Goal: Communication & Community: Answer question/provide support

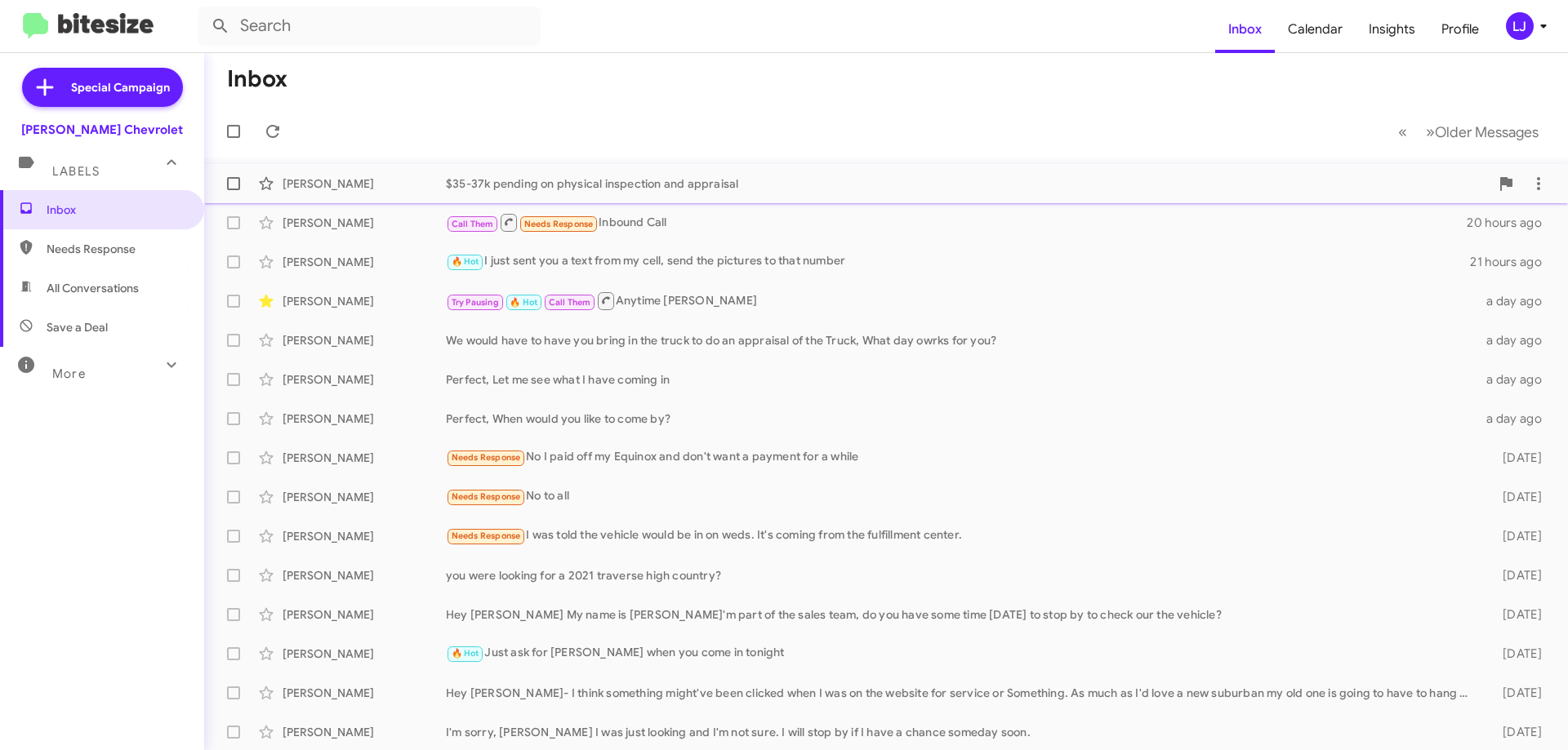
click at [527, 179] on div "$35-37k pending on physical inspection and appraisal" at bounding box center [968, 183] width 1043 height 16
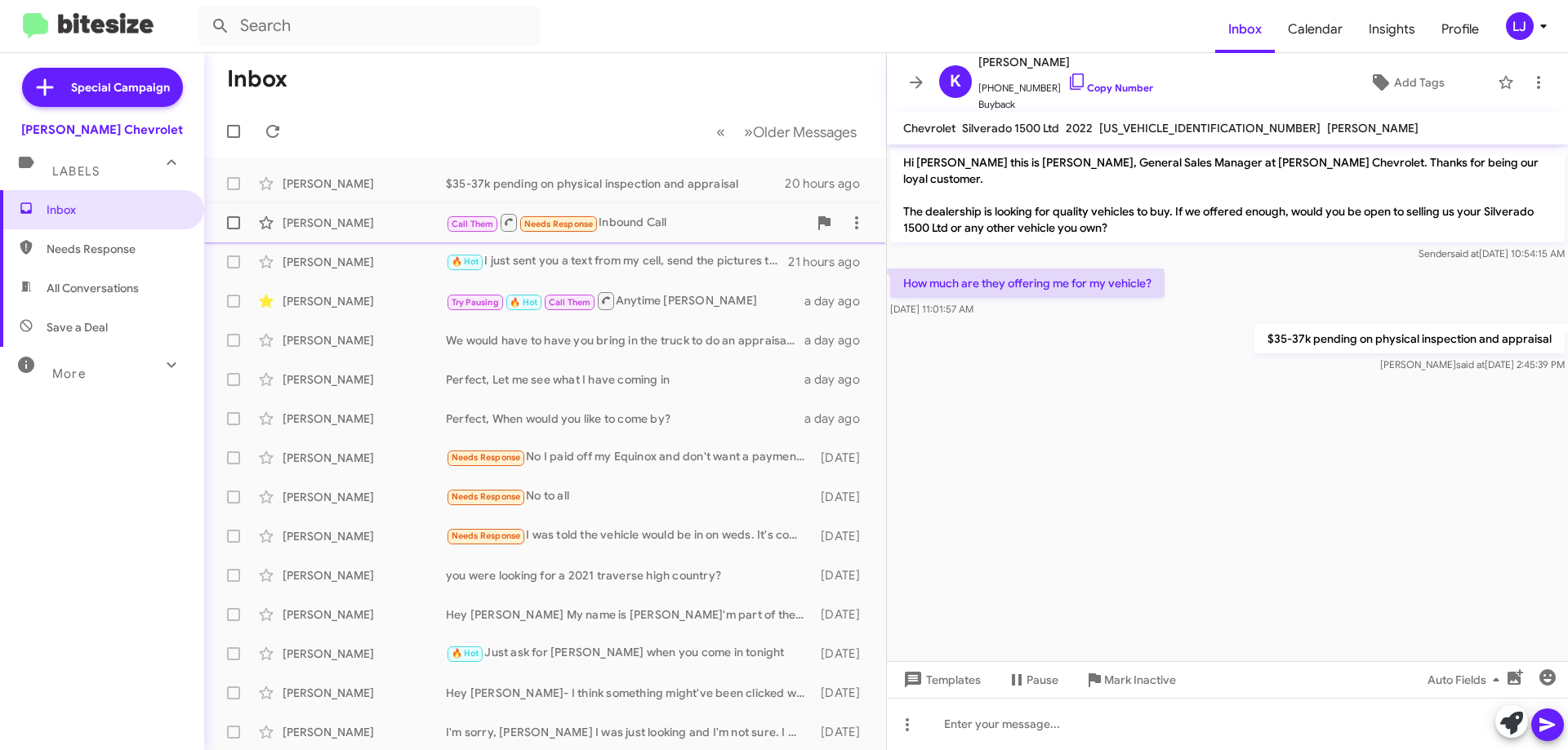
click at [748, 220] on div "Call Them Needs Response Inbound Call" at bounding box center [626, 222] width 362 height 20
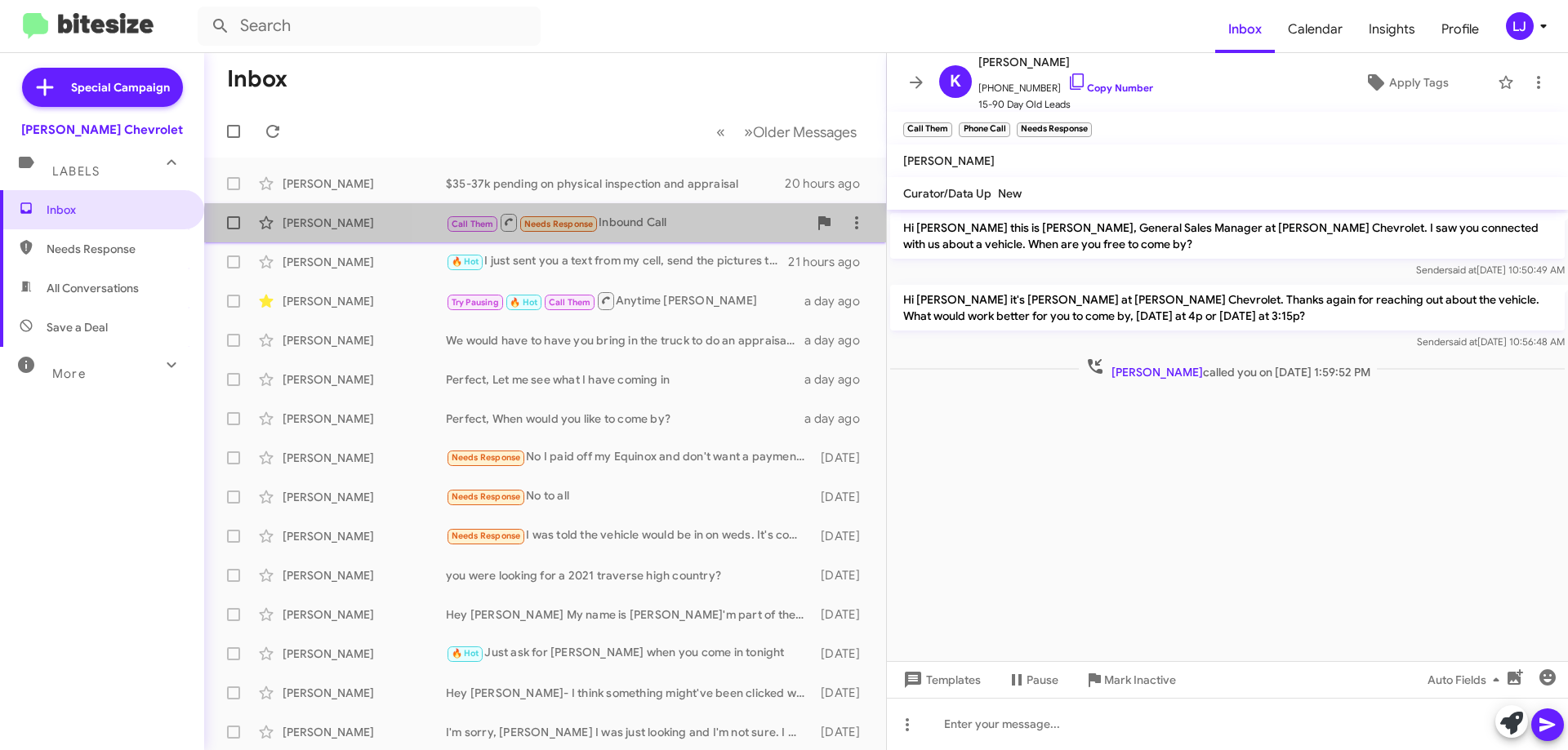
click at [694, 238] on div "[PERSON_NAME] Call Them Needs Response Inbound Call 20 hours ago" at bounding box center [545, 223] width 656 height 33
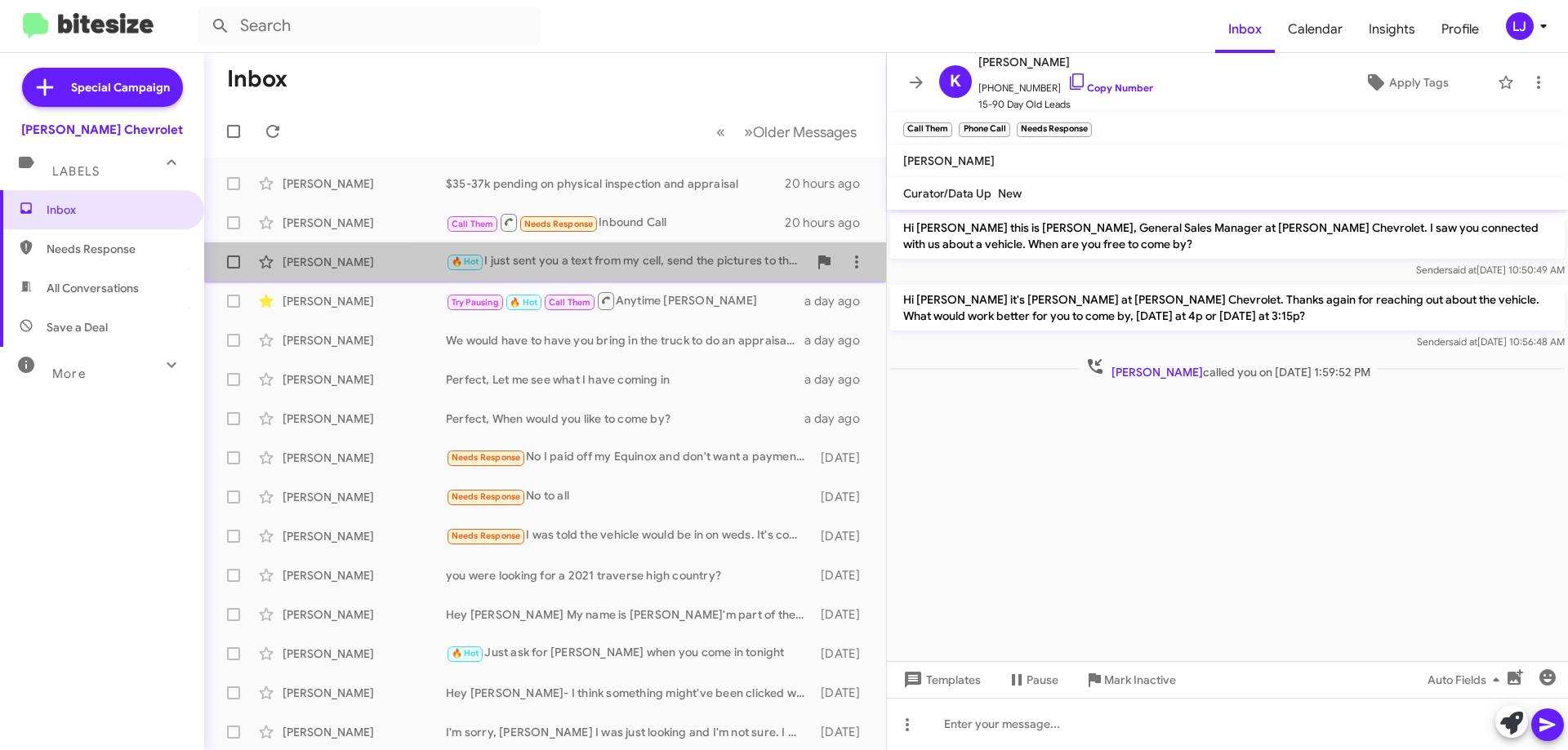
click at [692, 251] on div "[PERSON_NAME] 🔥 Hot I just sent you a text from my cell, send the pictures to t…" at bounding box center [545, 262] width 656 height 33
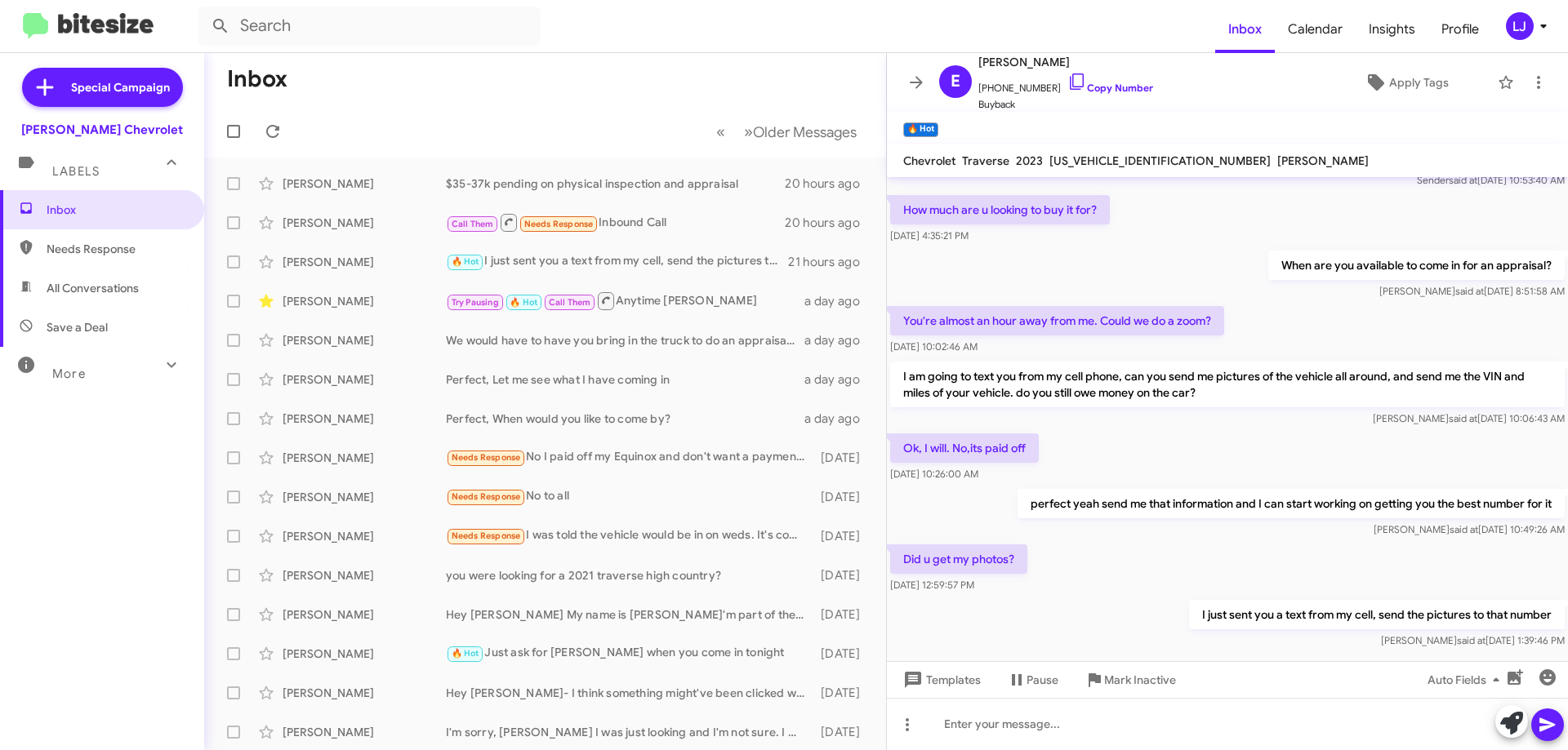
scroll to position [117, 0]
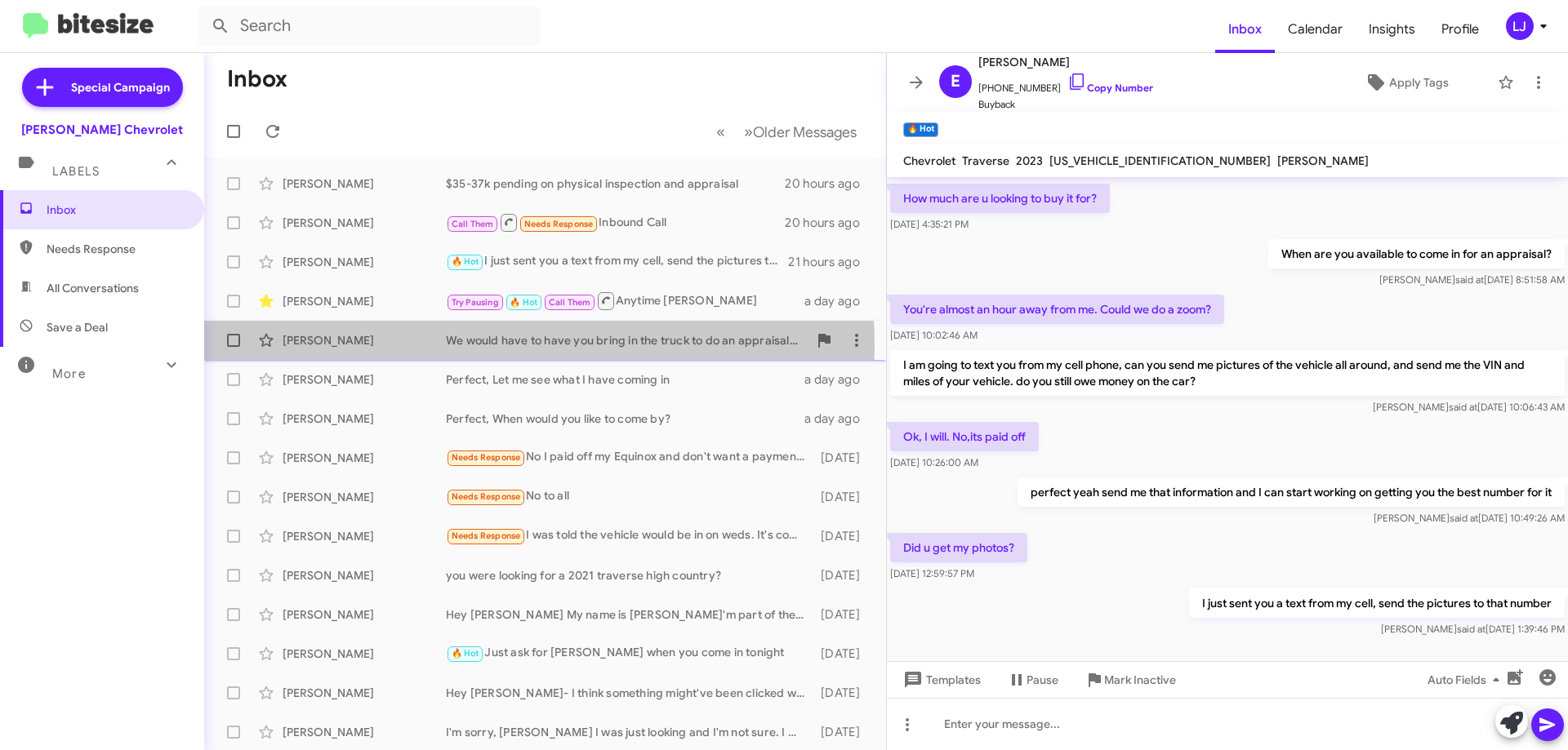
click at [493, 346] on div "We would have to have you bring in the truck to do an appraisal of the Truck, W…" at bounding box center [626, 340] width 362 height 16
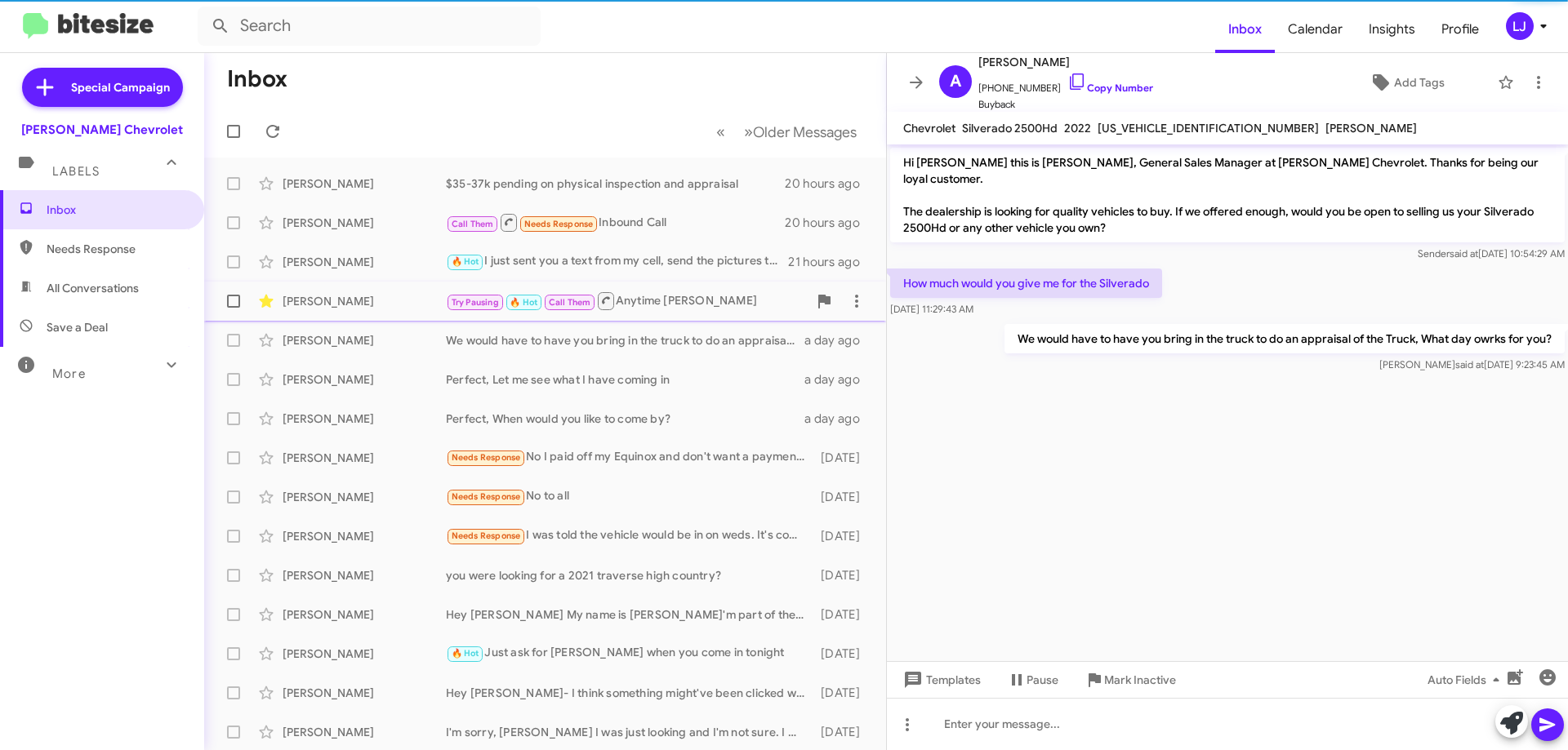
click at [644, 314] on div "[PERSON_NAME] Try Pausing 🔥 Hot Call Them Anytime [PERSON_NAME] a day ago" at bounding box center [545, 302] width 656 height 33
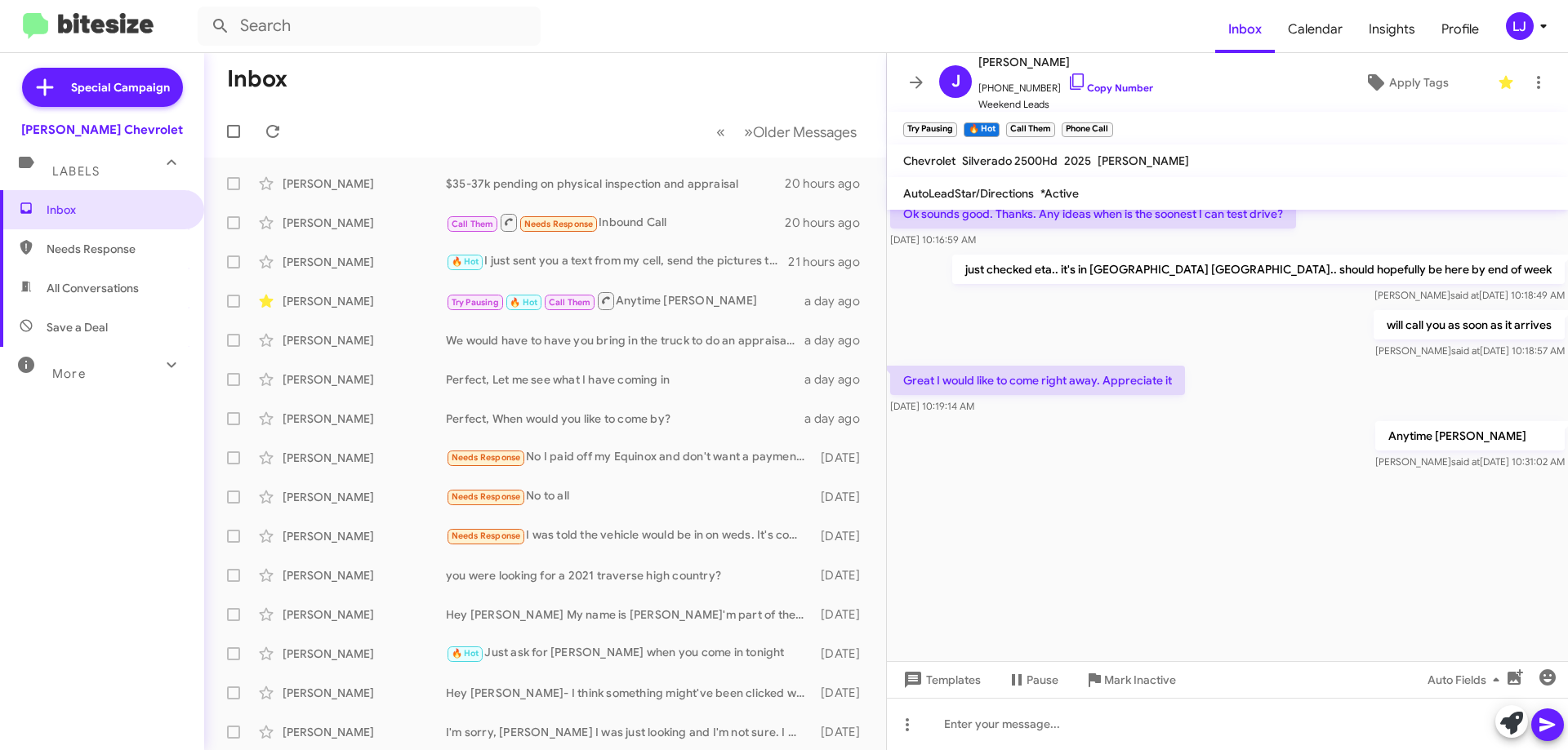
scroll to position [2362, 0]
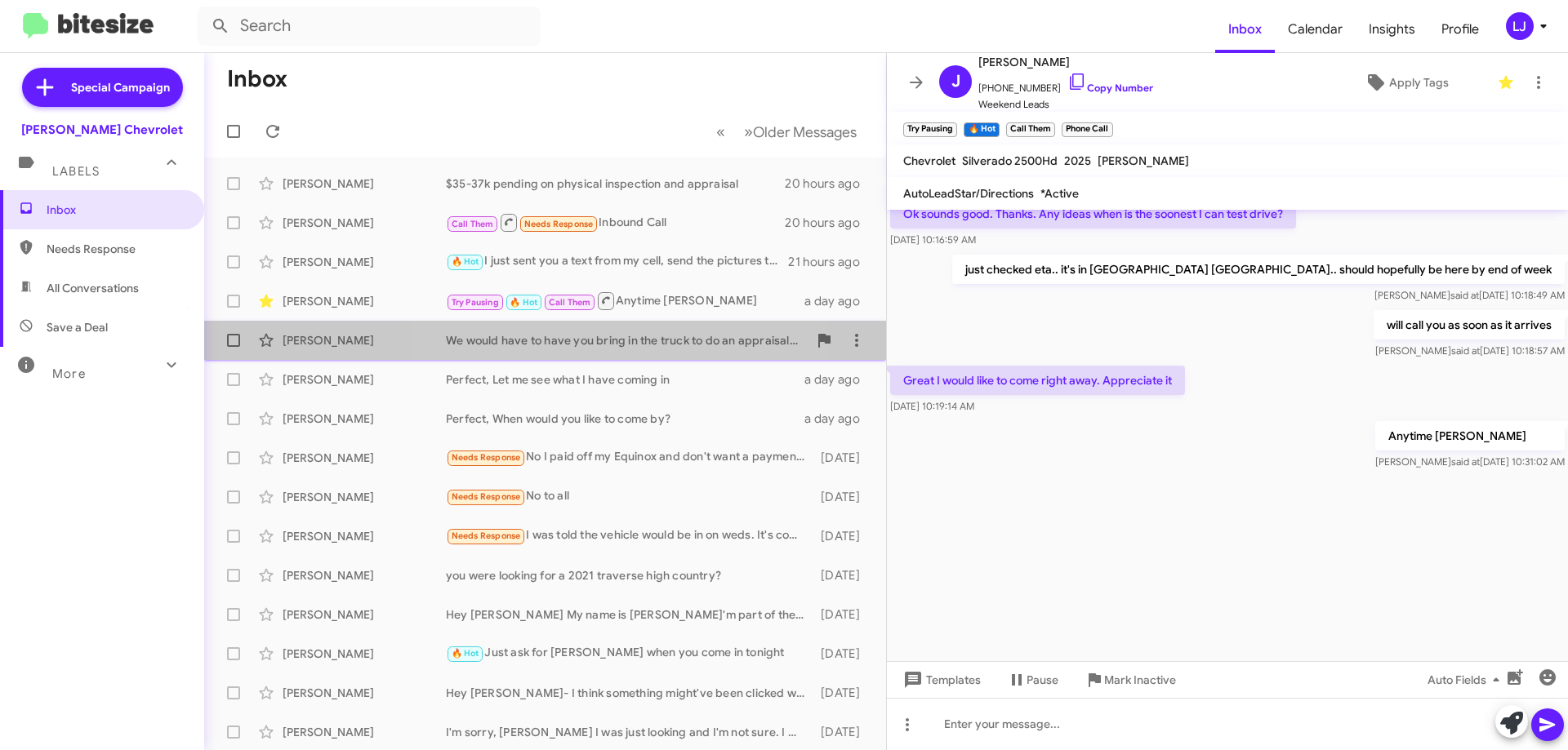
click at [562, 346] on div "We would have to have you bring in the truck to do an appraisal of the Truck, W…" at bounding box center [626, 340] width 362 height 16
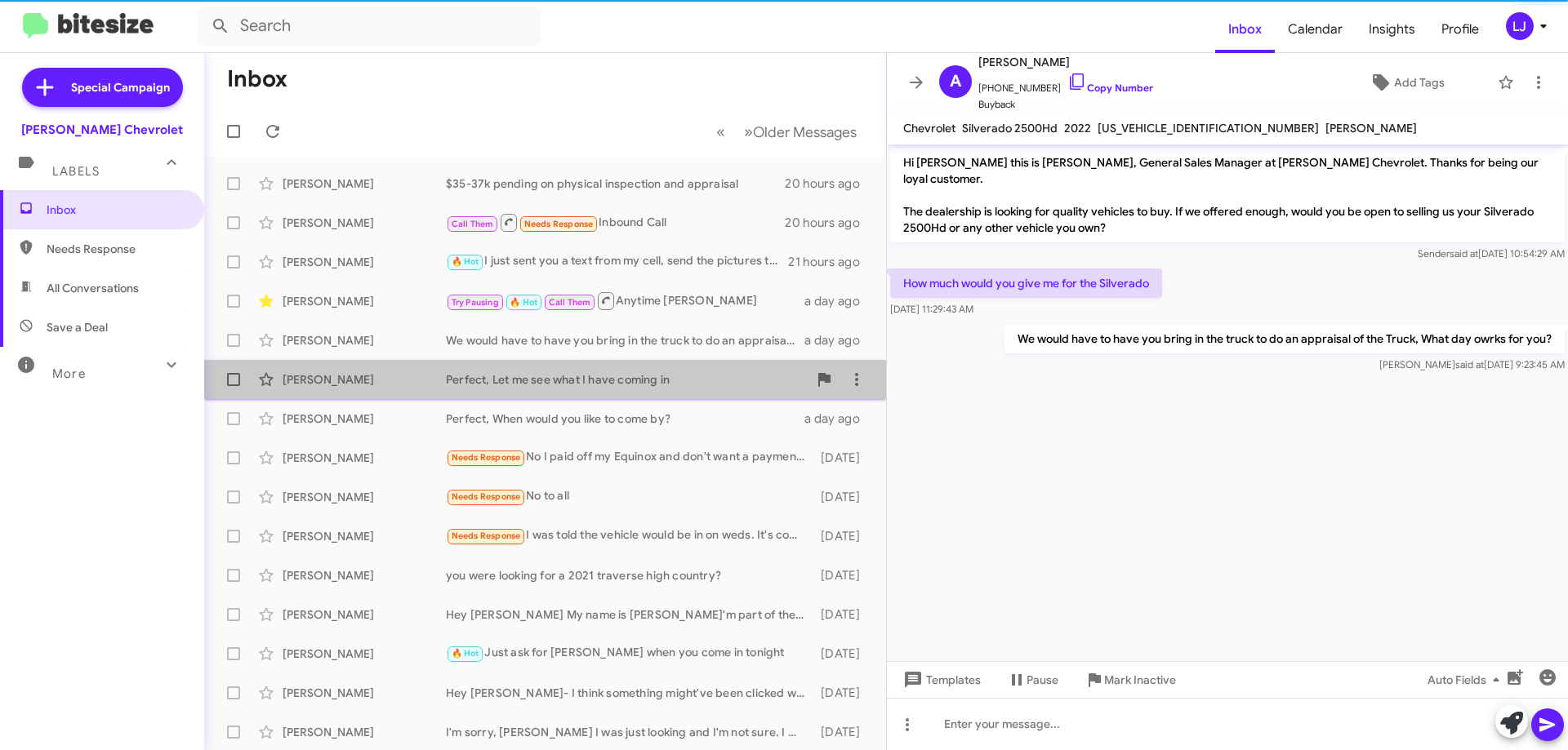
click at [562, 362] on span "[PERSON_NAME] Perfect, Let me see what I have coming in a day ago" at bounding box center [545, 379] width 682 height 39
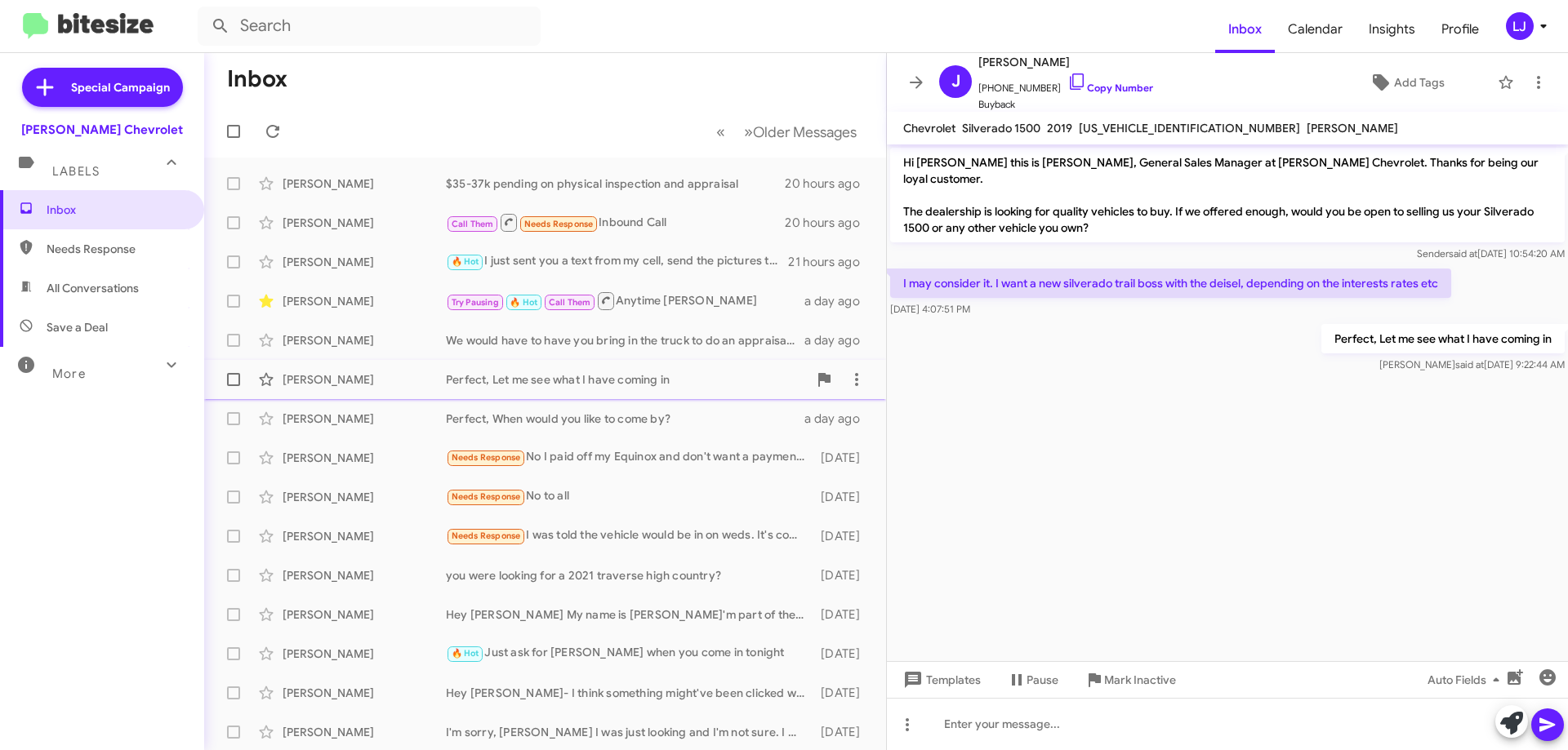
click at [564, 393] on div "[PERSON_NAME] Perfect, Let me see what I have coming in a day ago" at bounding box center [545, 379] width 656 height 33
click at [563, 418] on div "Perfect, When would you like to come by?" at bounding box center [626, 419] width 362 height 16
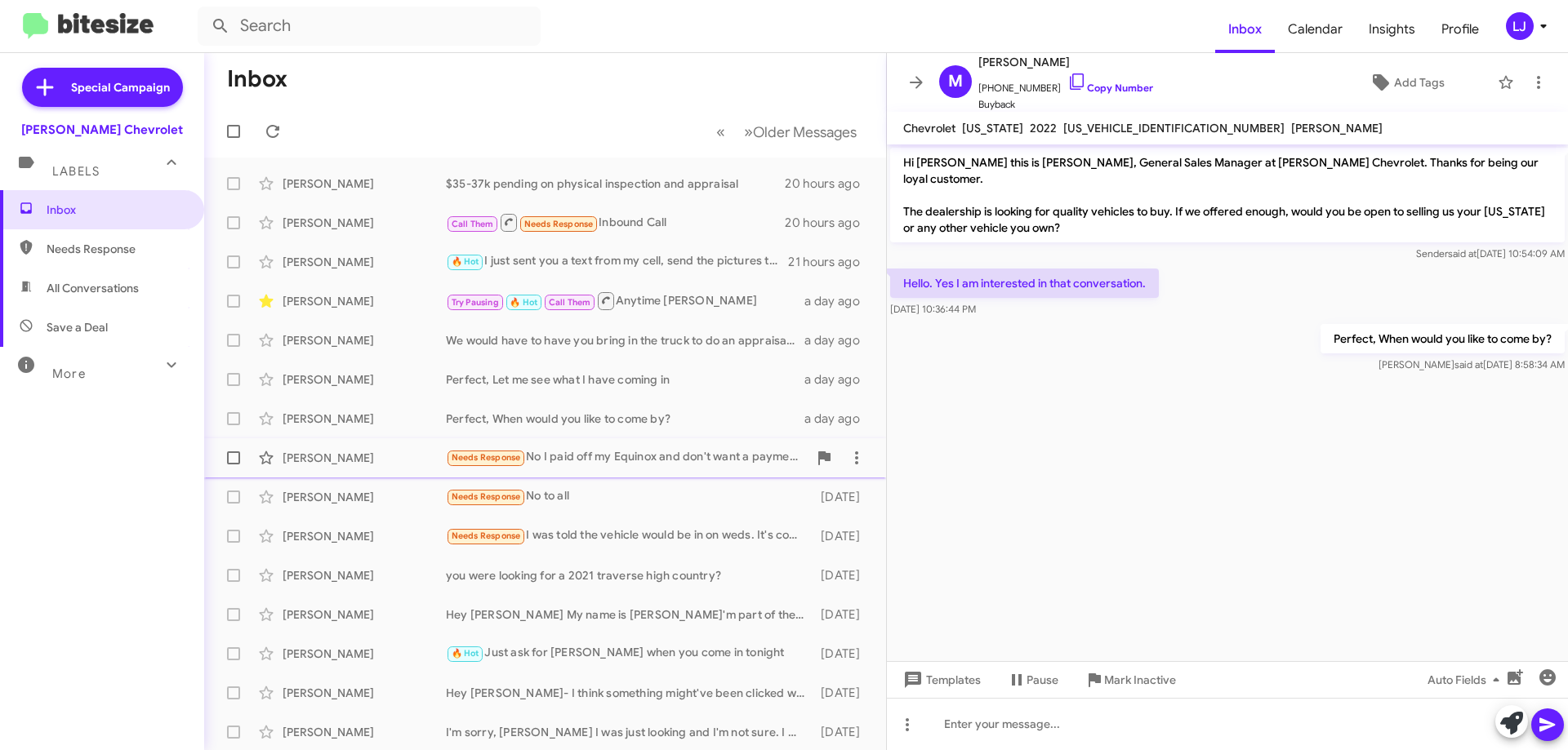
click at [560, 449] on div "Needs Response No I paid off my Equinox and don't want a payment for a while" at bounding box center [626, 458] width 362 height 19
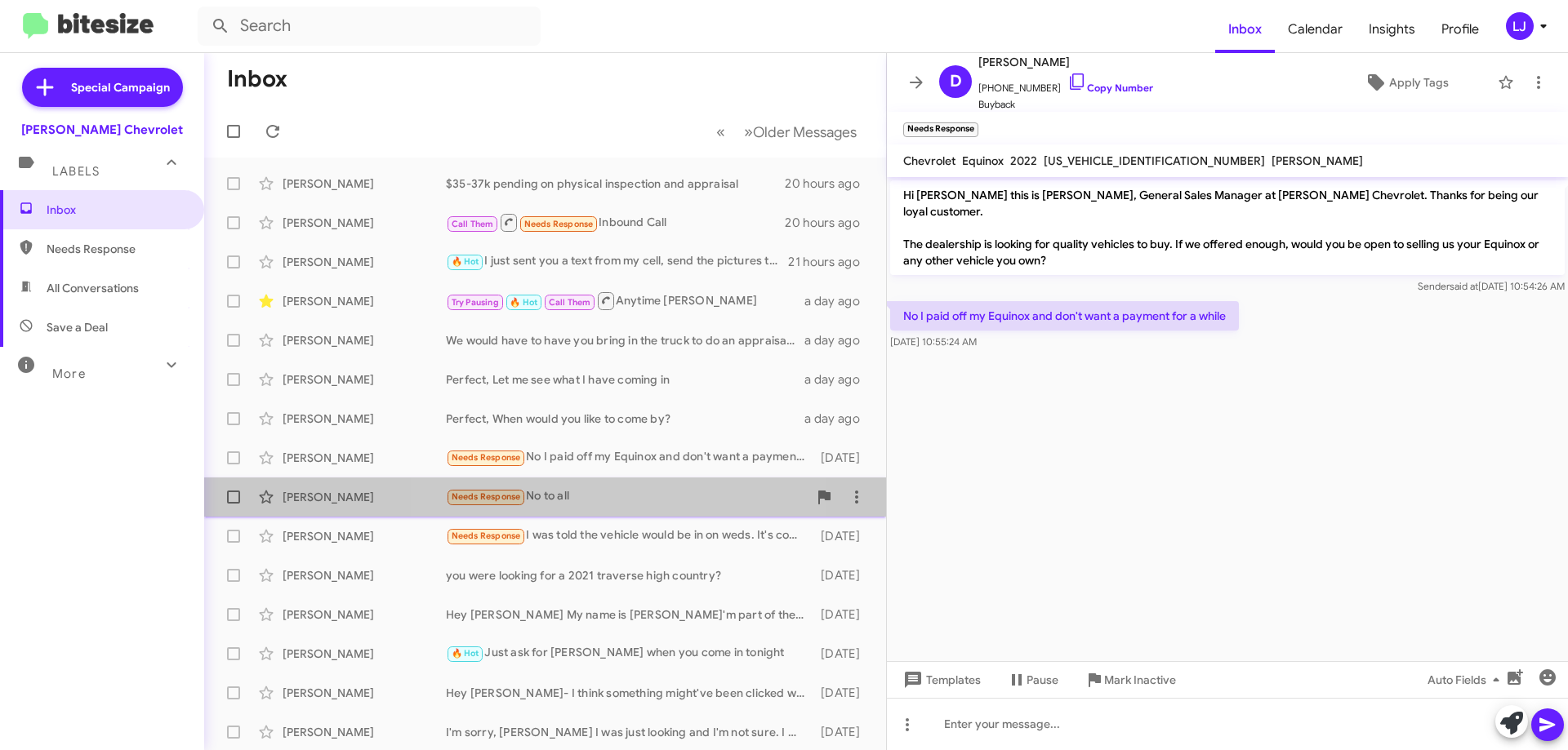
click at [574, 512] on div "[PERSON_NAME] Needs Response No to all [DATE]" at bounding box center [545, 497] width 656 height 33
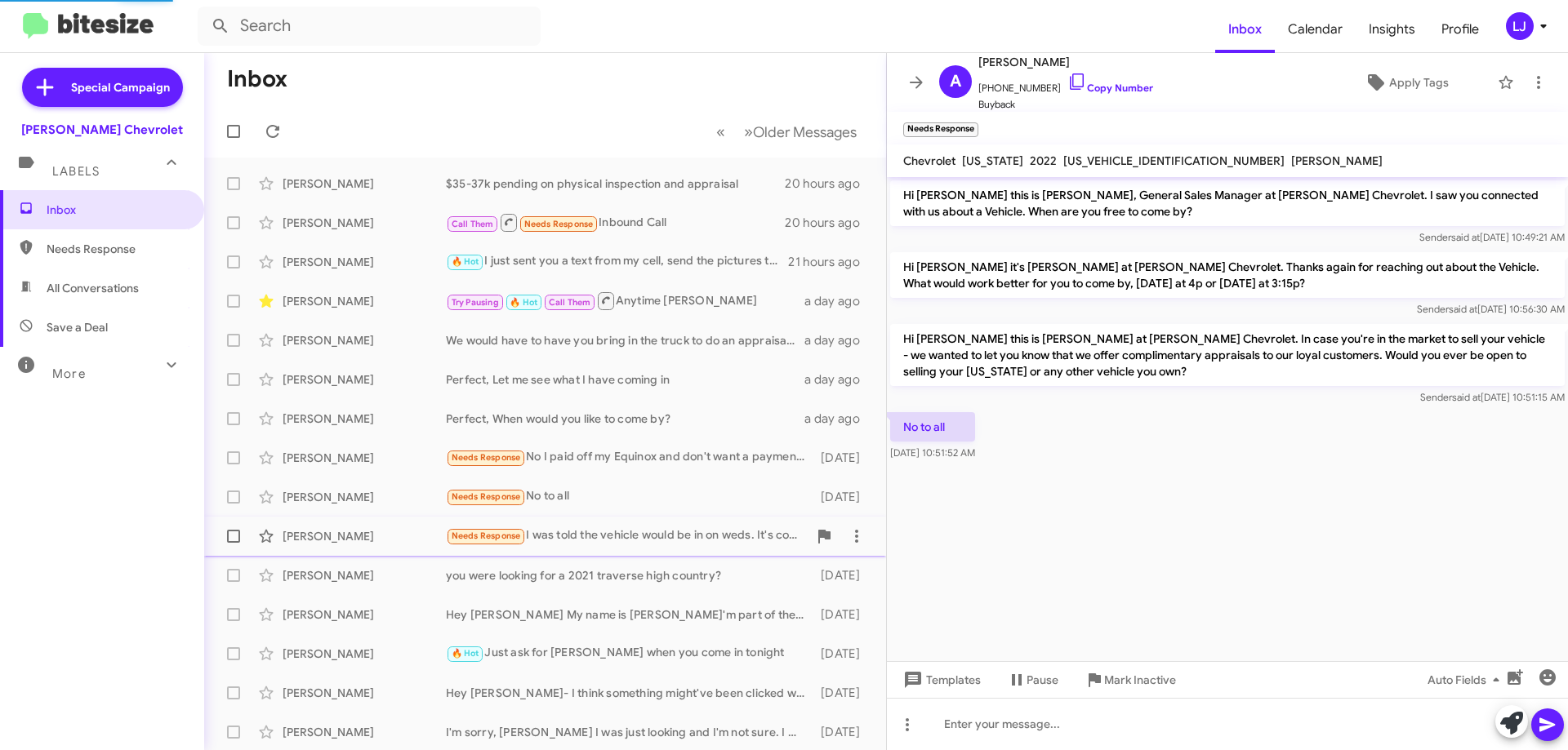
click at [566, 531] on div "Needs Response I was told the vehicle would be in on weds. It's coming from the…" at bounding box center [626, 536] width 362 height 19
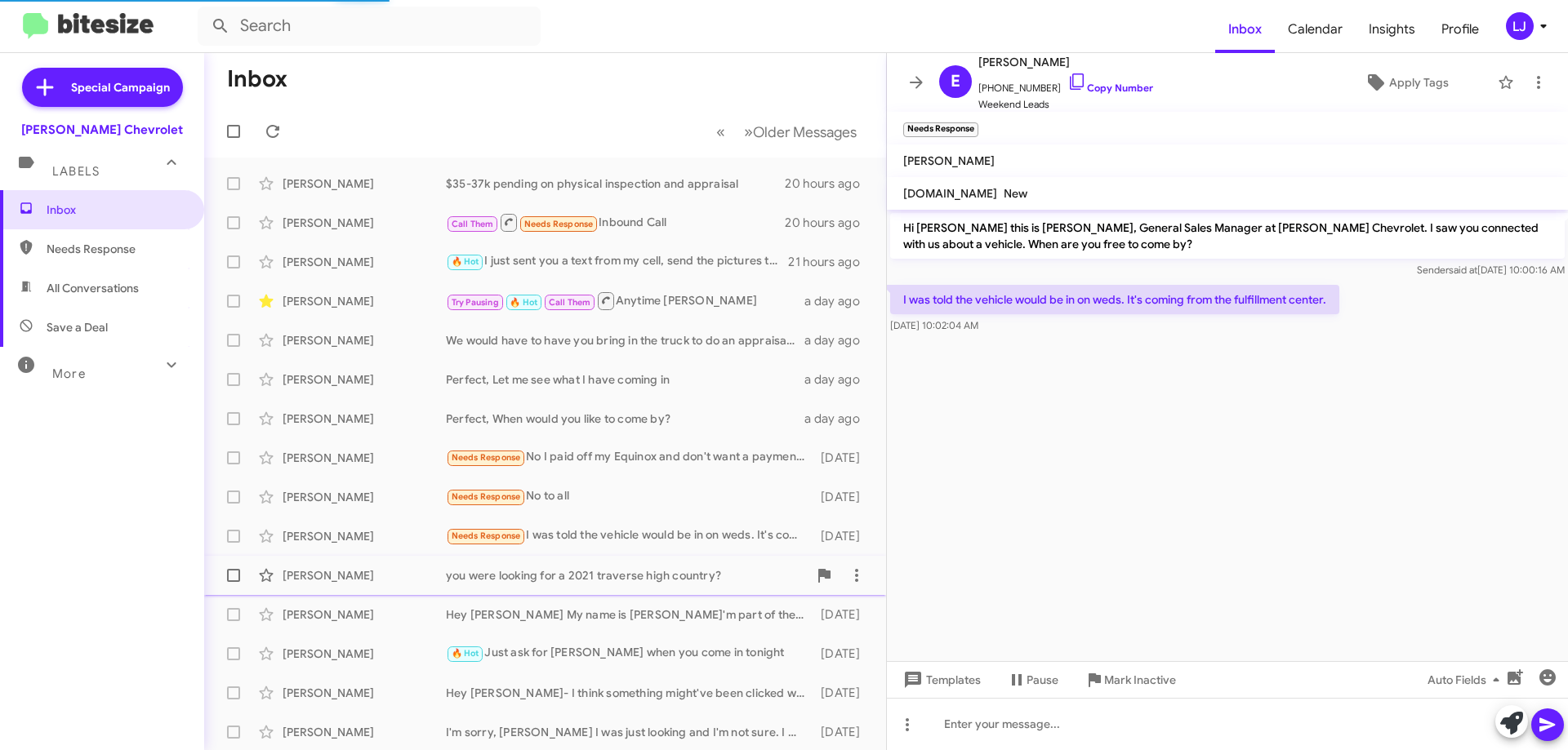
click at [558, 571] on div "you were looking for a 2021 traverse high country?" at bounding box center [626, 575] width 362 height 16
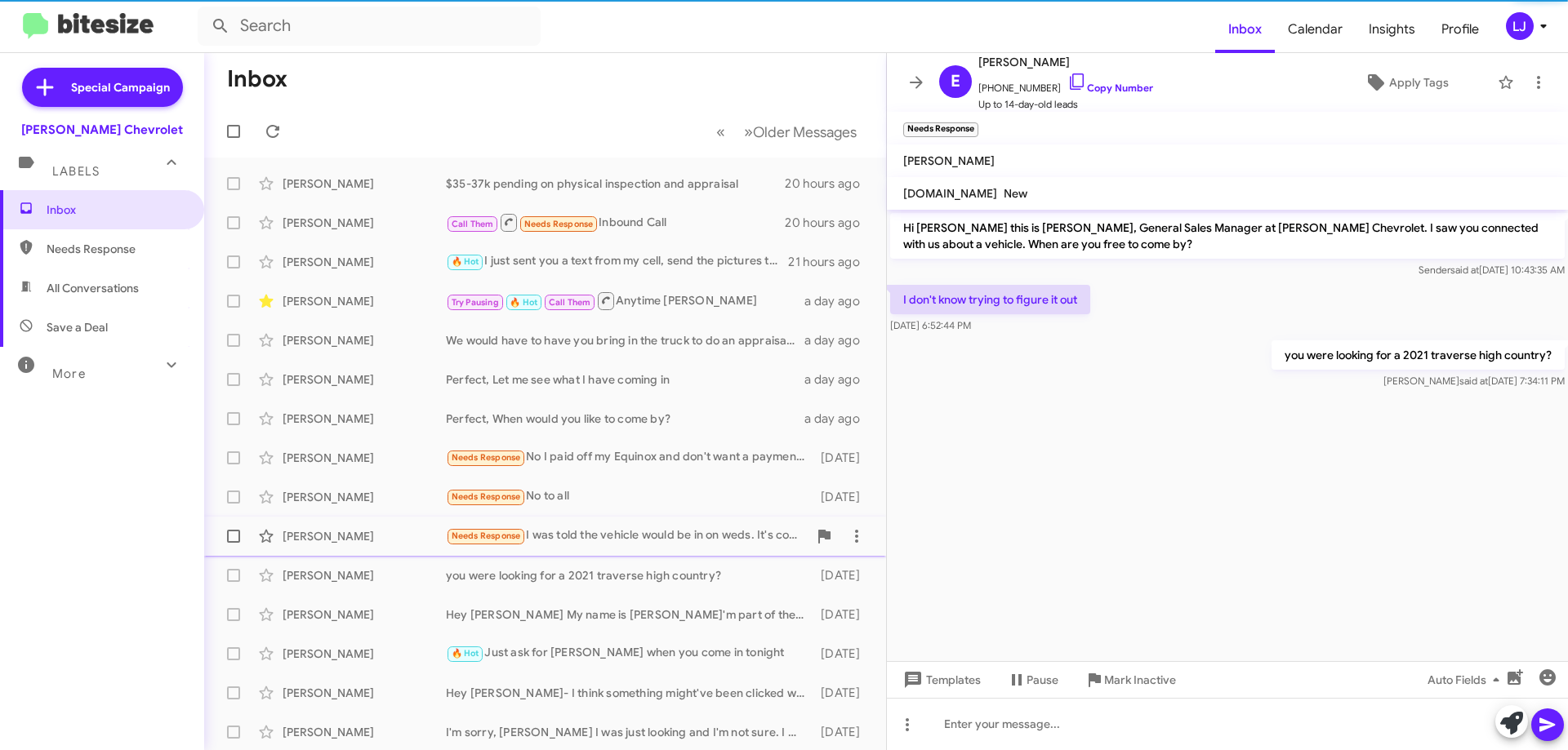
click at [569, 532] on div "Needs Response I was told the vehicle would be in on weds. It's coming from the…" at bounding box center [626, 536] width 362 height 19
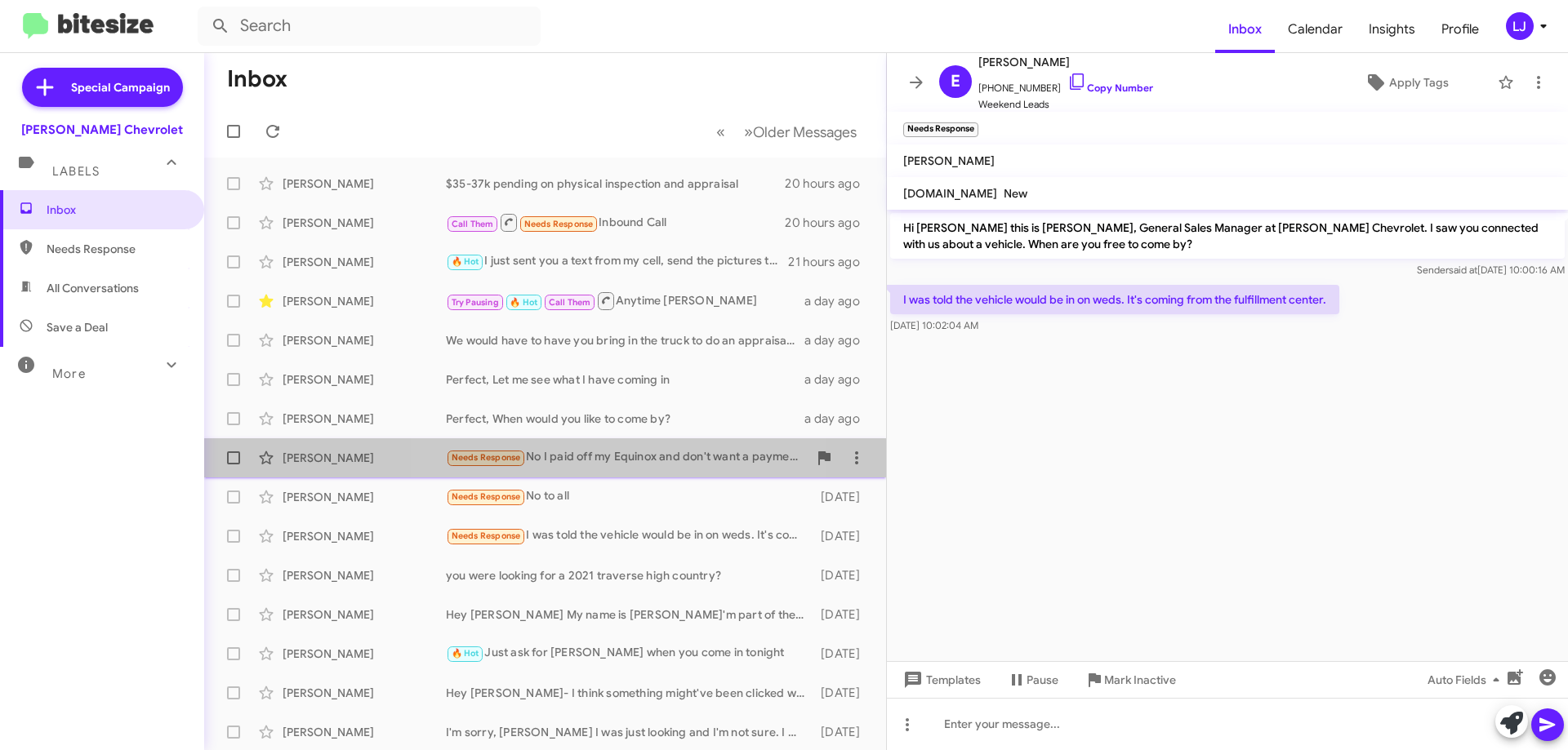
click at [580, 473] on div "[PERSON_NAME] Needs Response No I paid off my Equinox and don't want a payment …" at bounding box center [545, 458] width 656 height 33
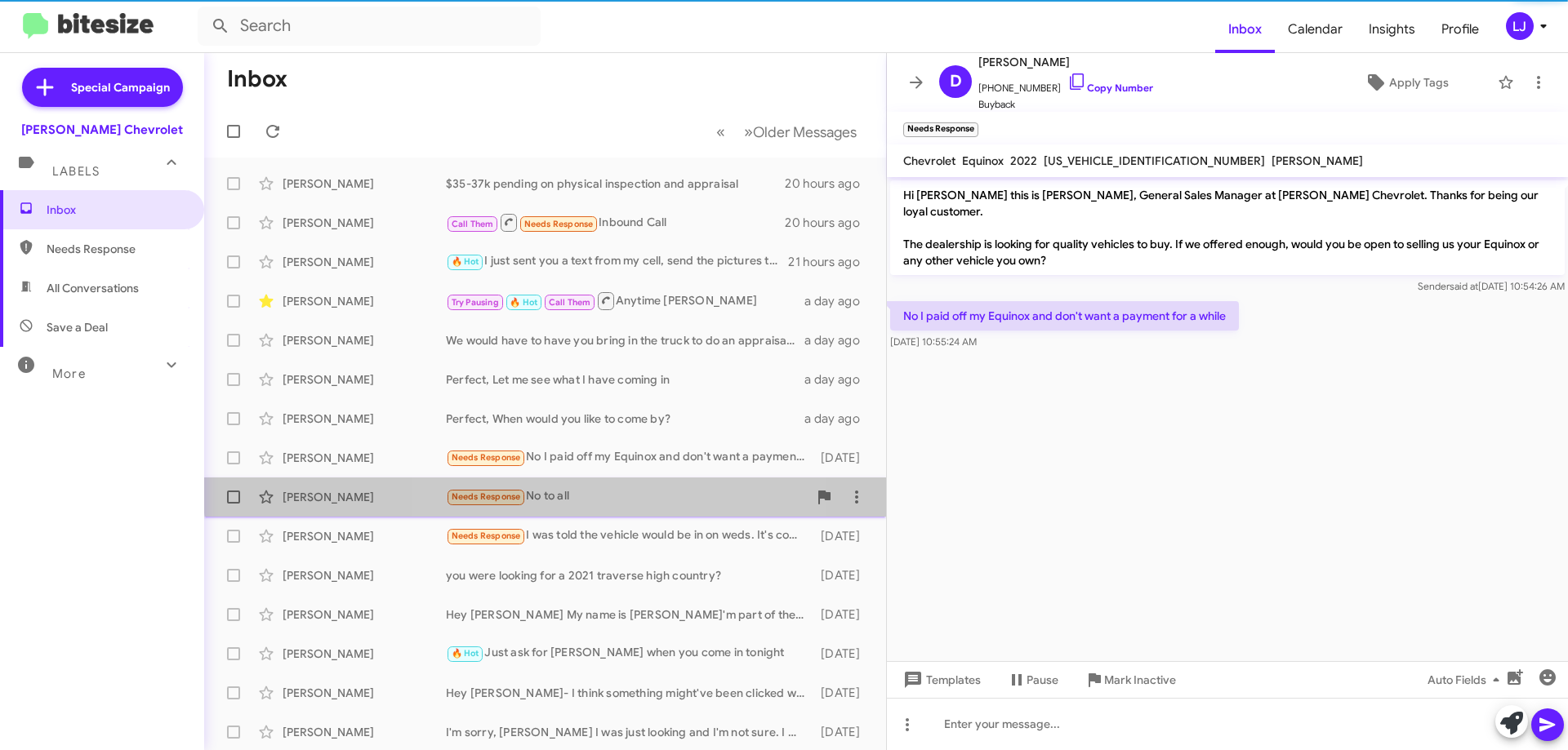
click at [568, 490] on div "Needs Response No to all" at bounding box center [626, 496] width 362 height 19
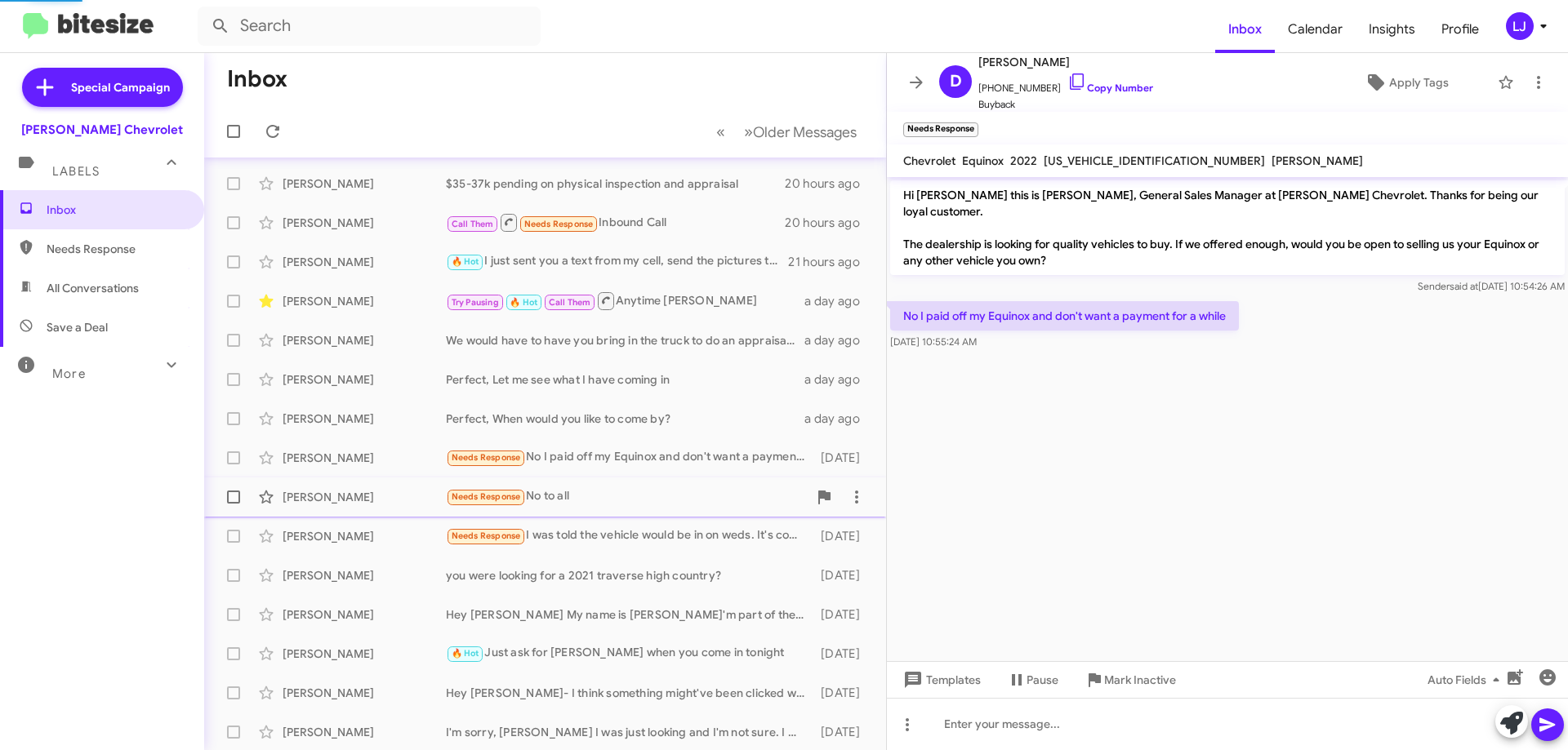
scroll to position [82, 0]
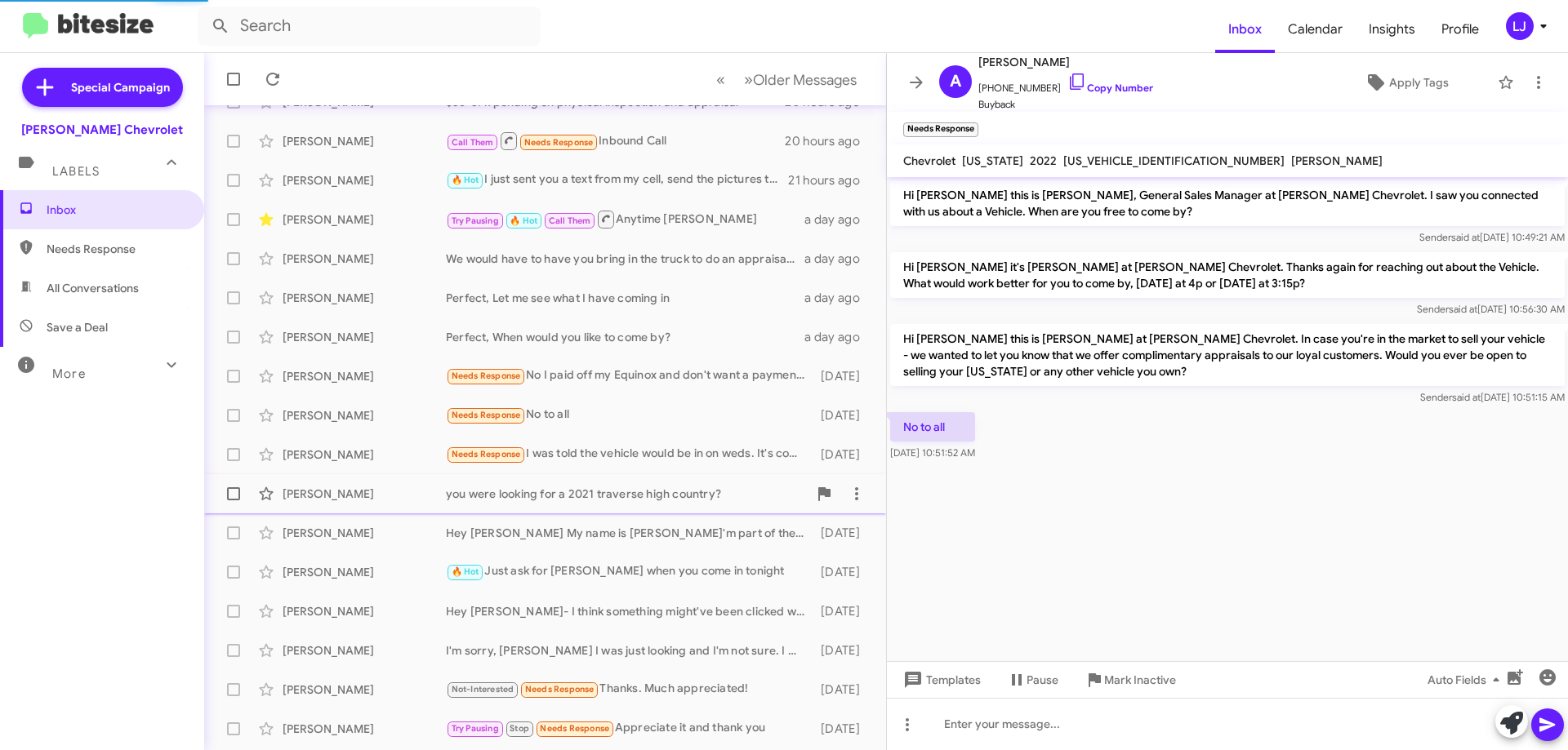
click at [566, 489] on div "you were looking for a 2021 traverse high country?" at bounding box center [626, 494] width 362 height 16
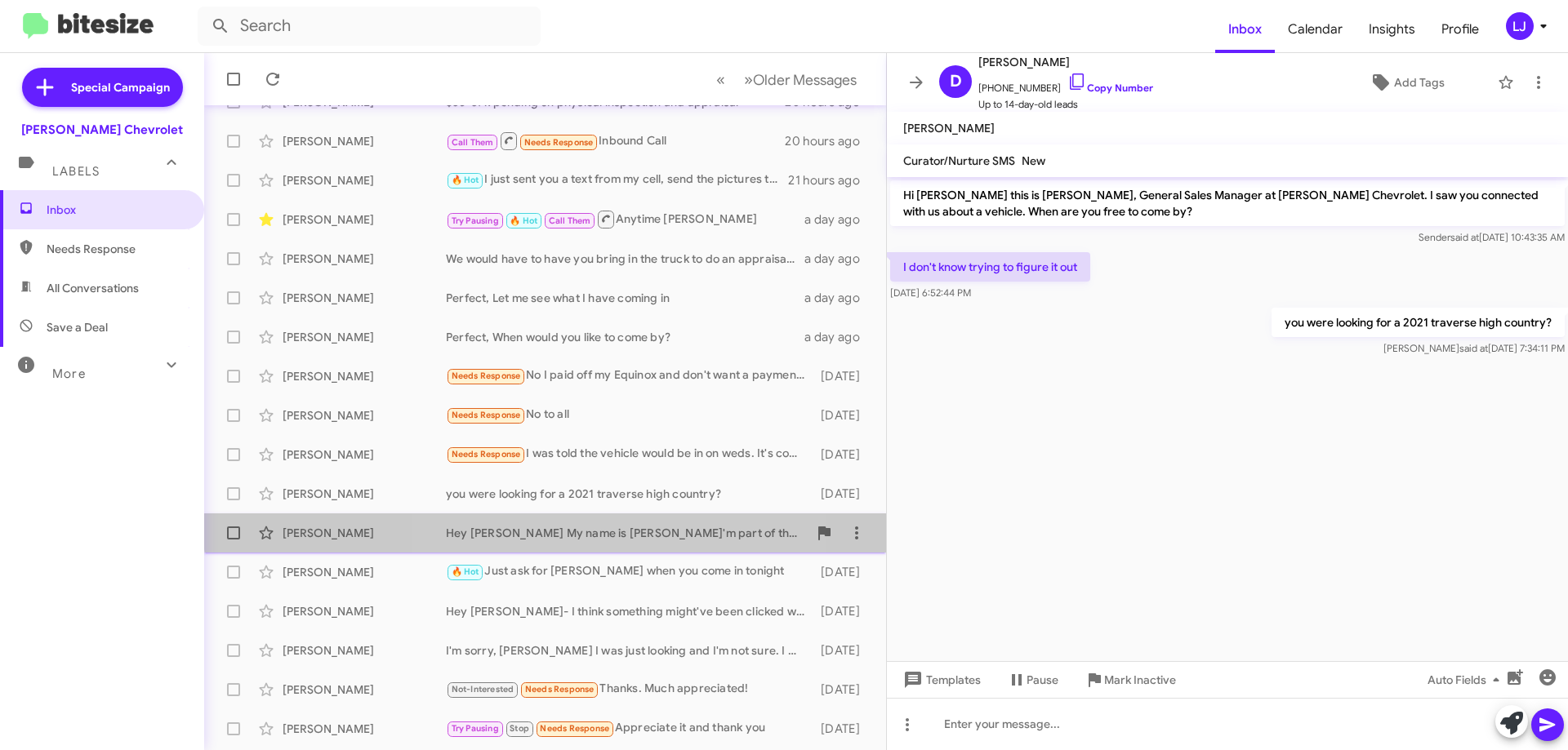
click at [558, 526] on div "Hey [PERSON_NAME] My name is [PERSON_NAME]'m part of the sales team, do you hav…" at bounding box center [626, 533] width 362 height 16
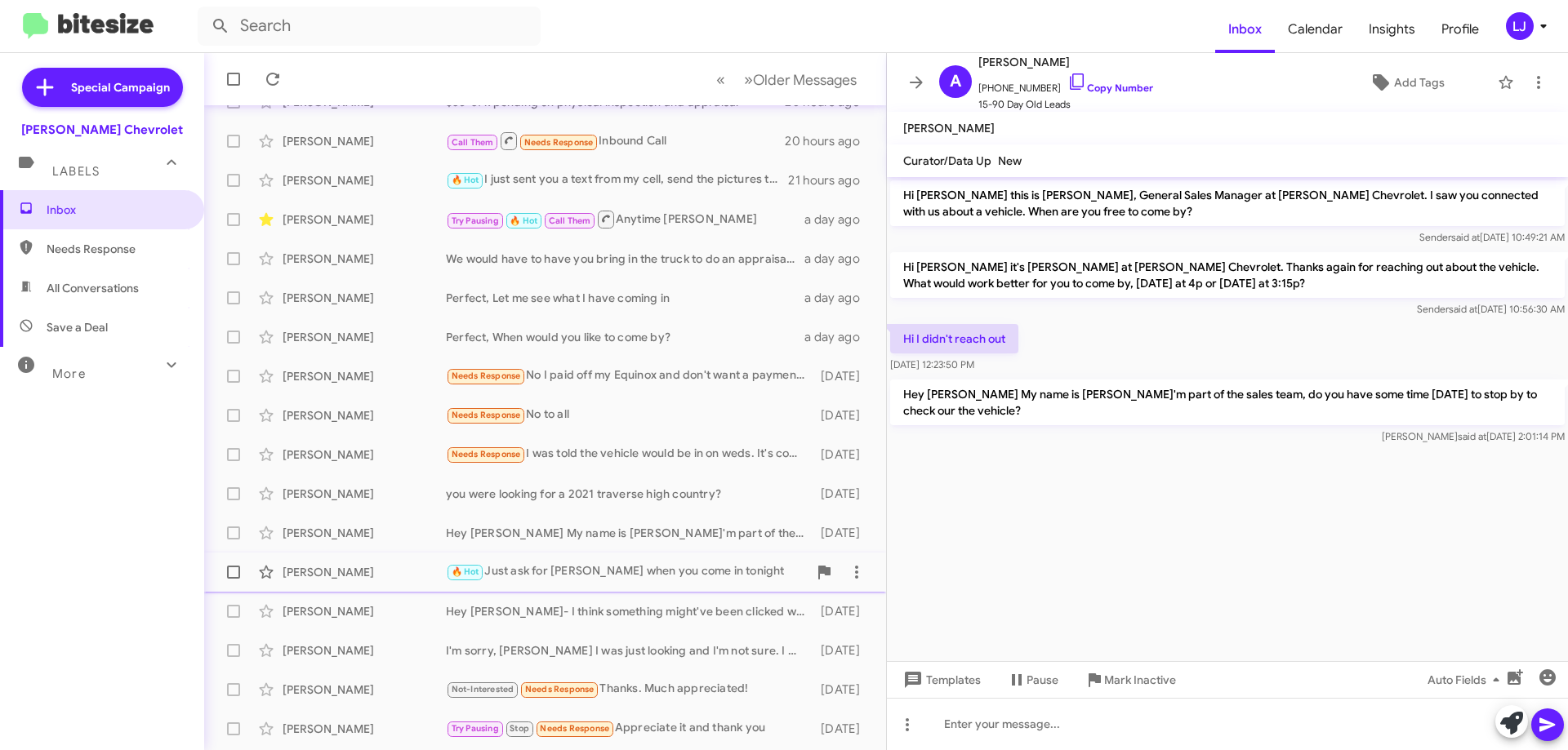
click at [542, 558] on div "[PERSON_NAME] 🔥 Hot Just ask for [PERSON_NAME] when you come in tonight [DATE]" at bounding box center [545, 572] width 656 height 33
